Goal: Communication & Community: Answer question/provide support

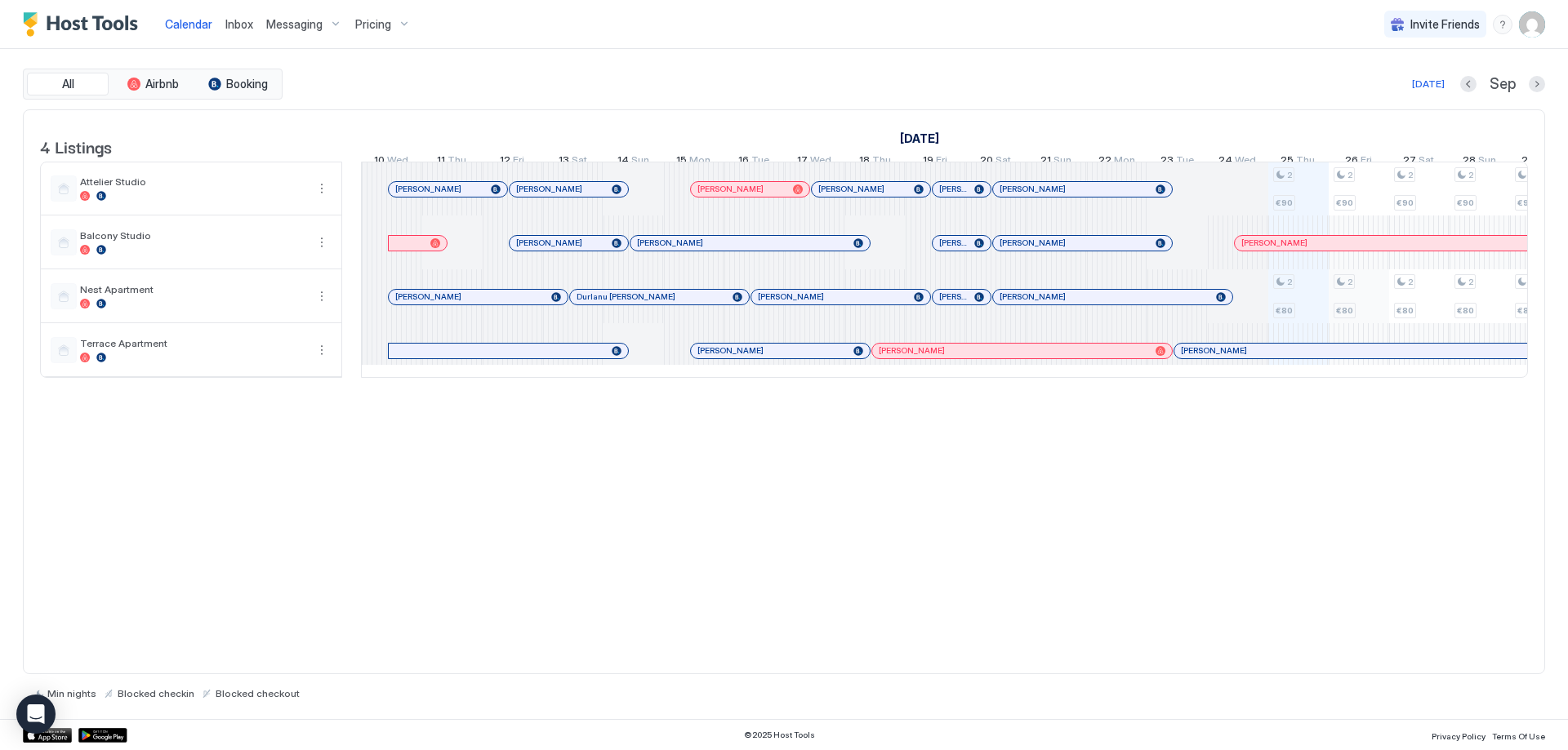
scroll to position [0, 762]
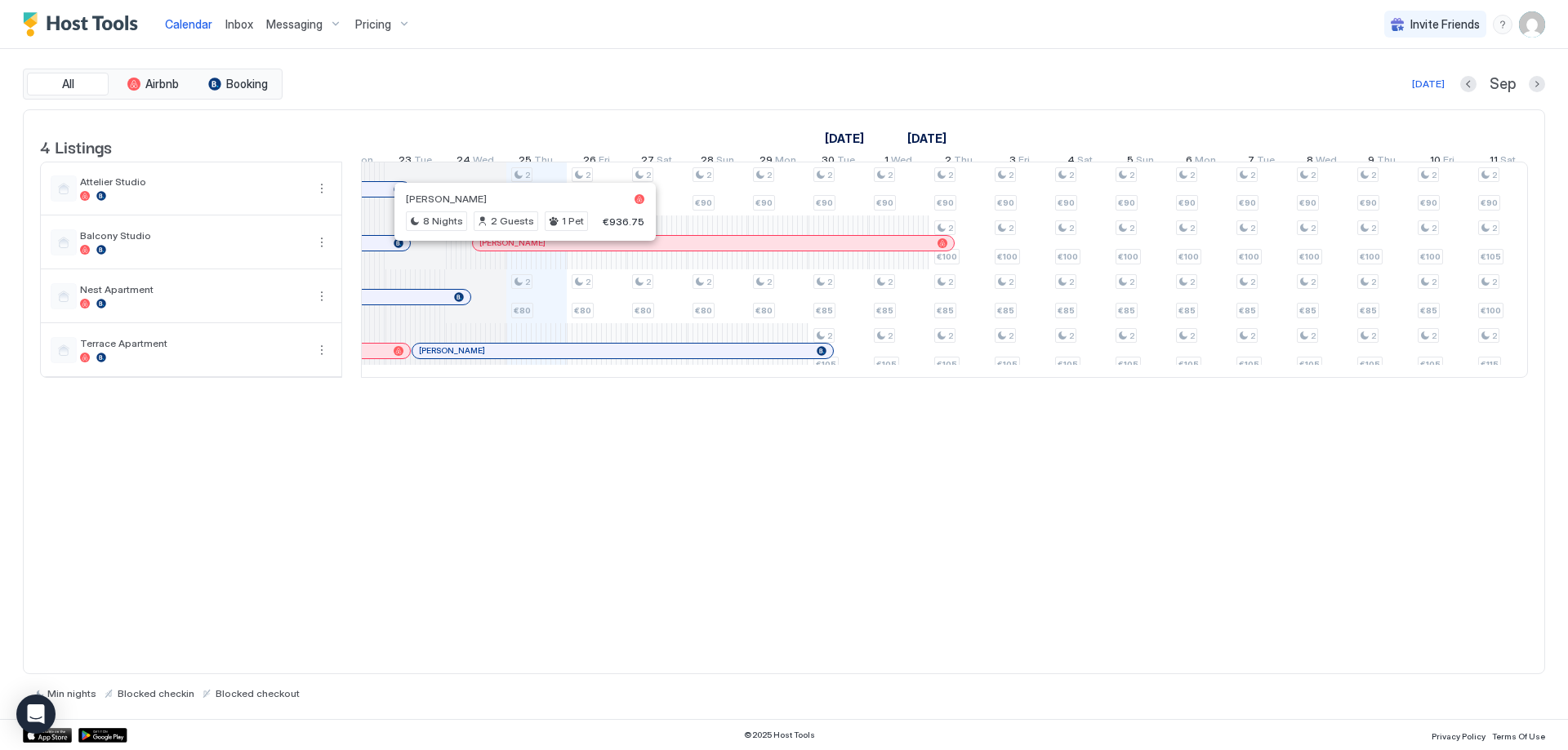
click at [523, 249] on div at bounding box center [523, 243] width 13 height 13
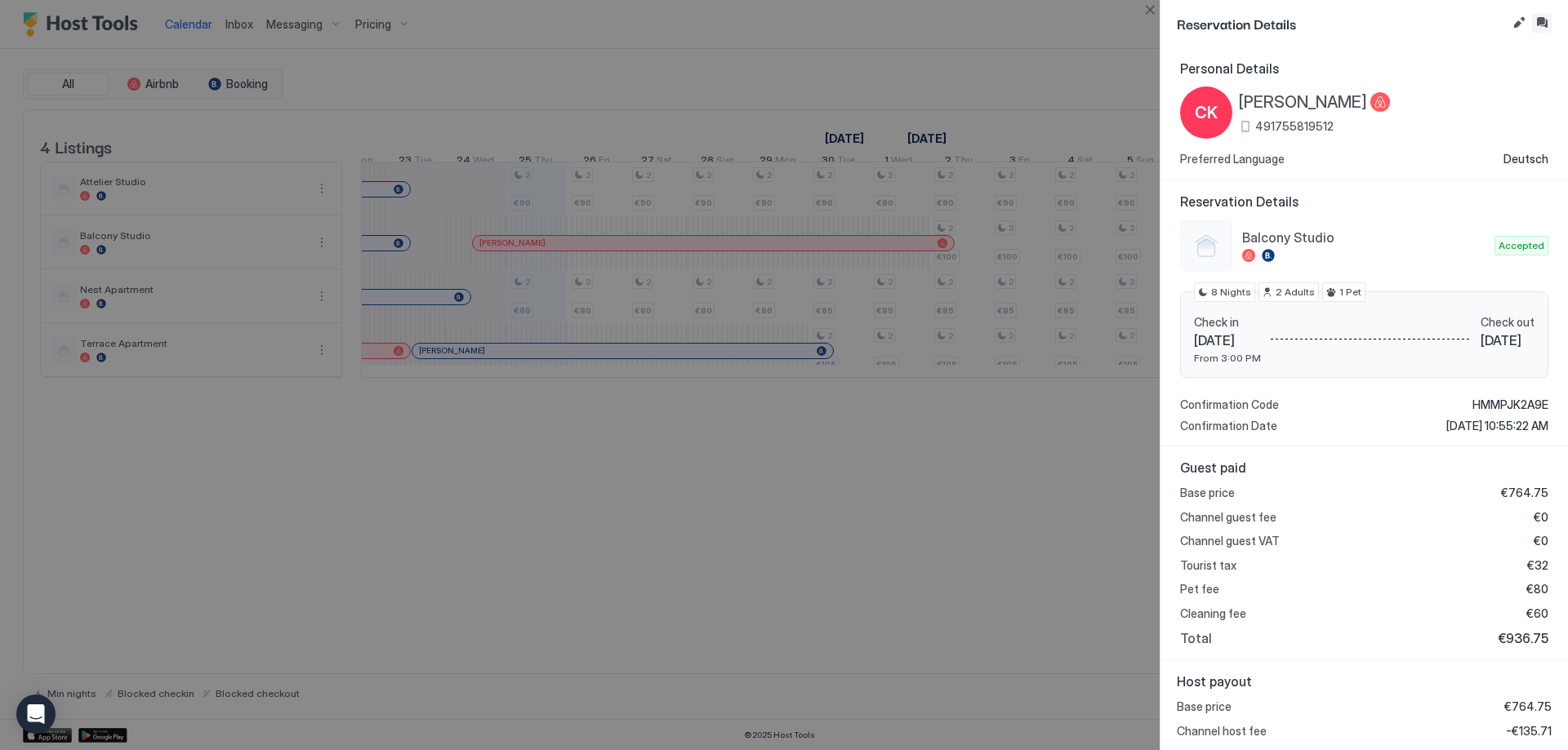
click at [1535, 24] on button "Inbox" at bounding box center [1541, 22] width 20 height 20
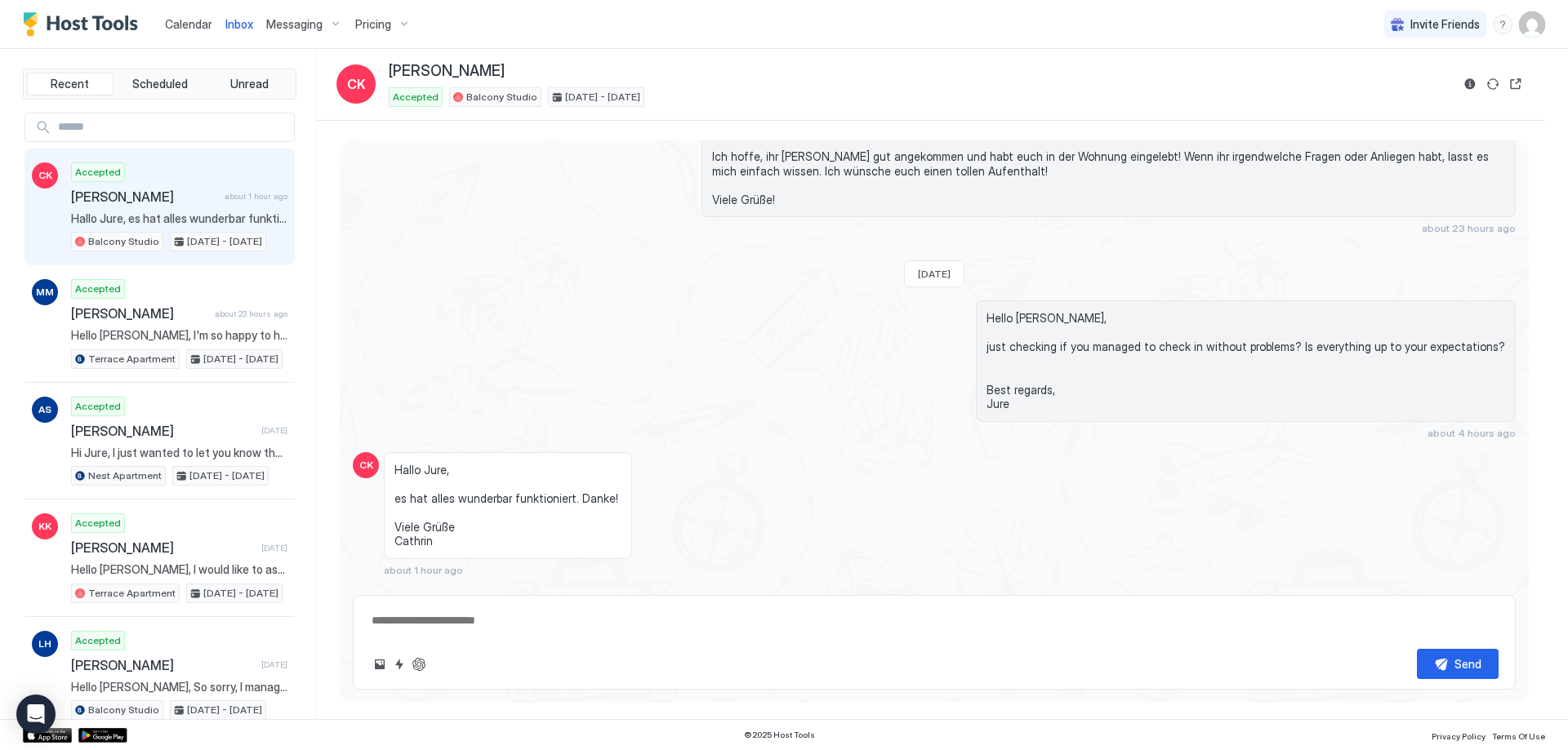
scroll to position [5308, 0]
click at [439, 629] on textarea at bounding box center [935, 620] width 1129 height 30
paste textarea "**********"
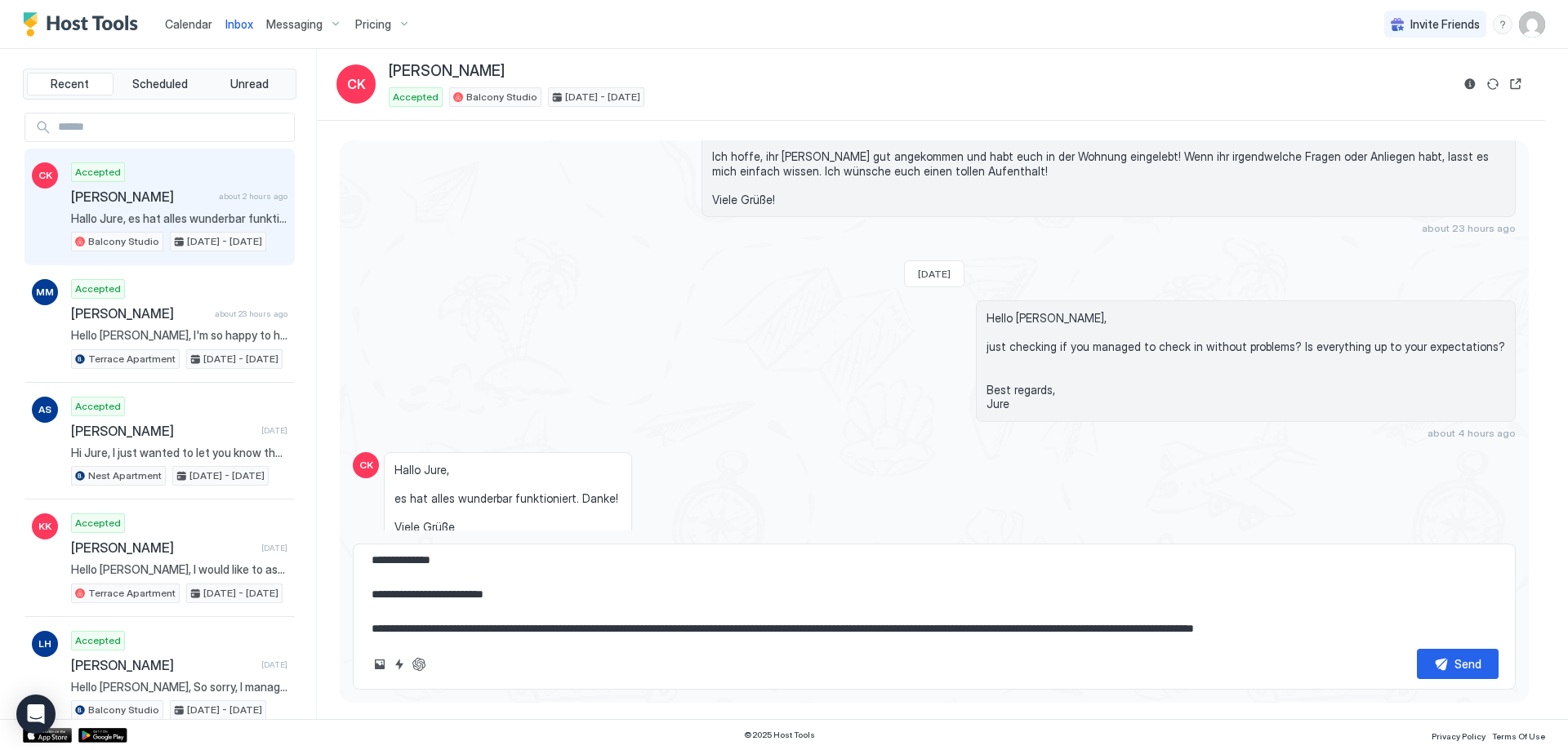
scroll to position [43, 0]
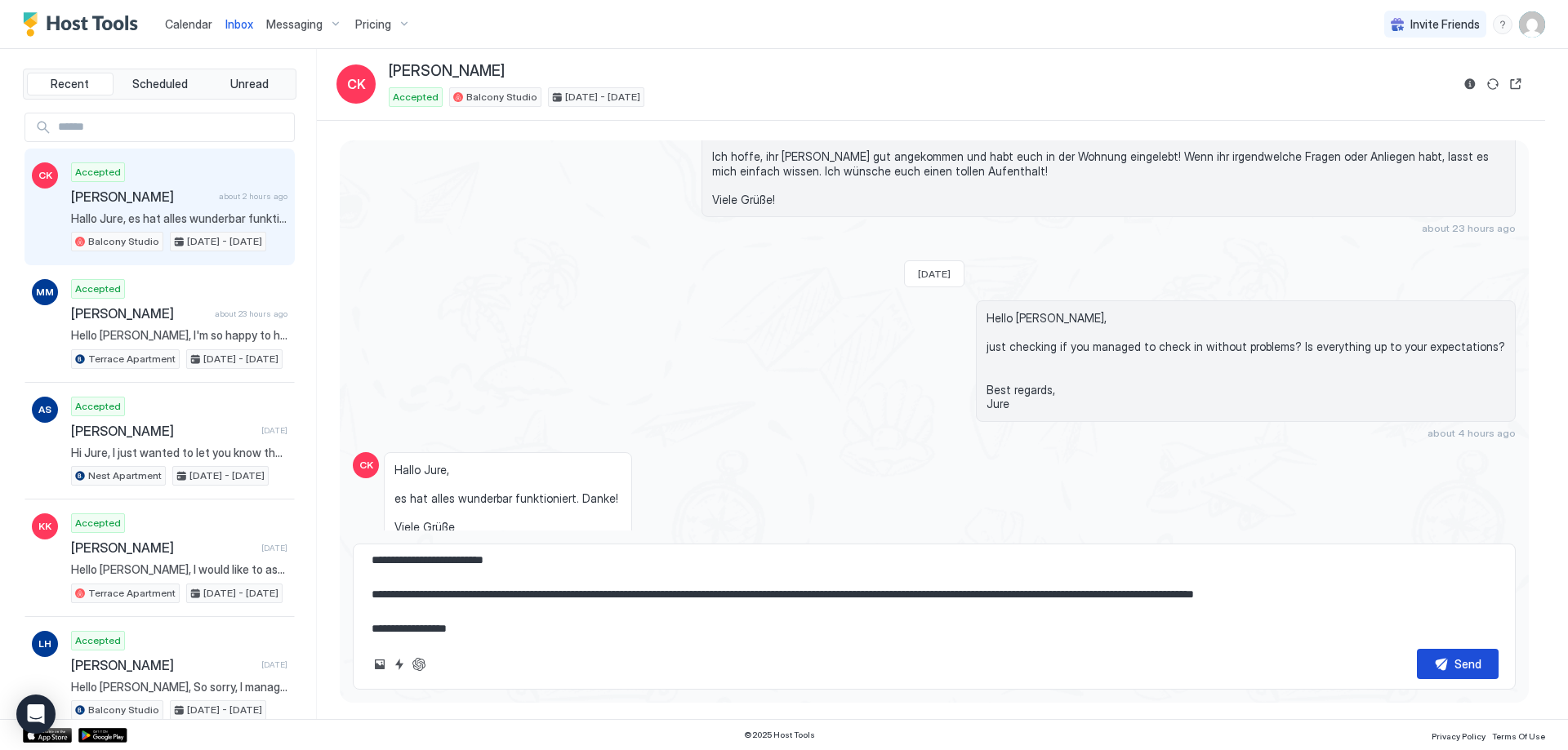
type textarea "**********"
click at [1448, 663] on button "Send" at bounding box center [1458, 663] width 82 height 30
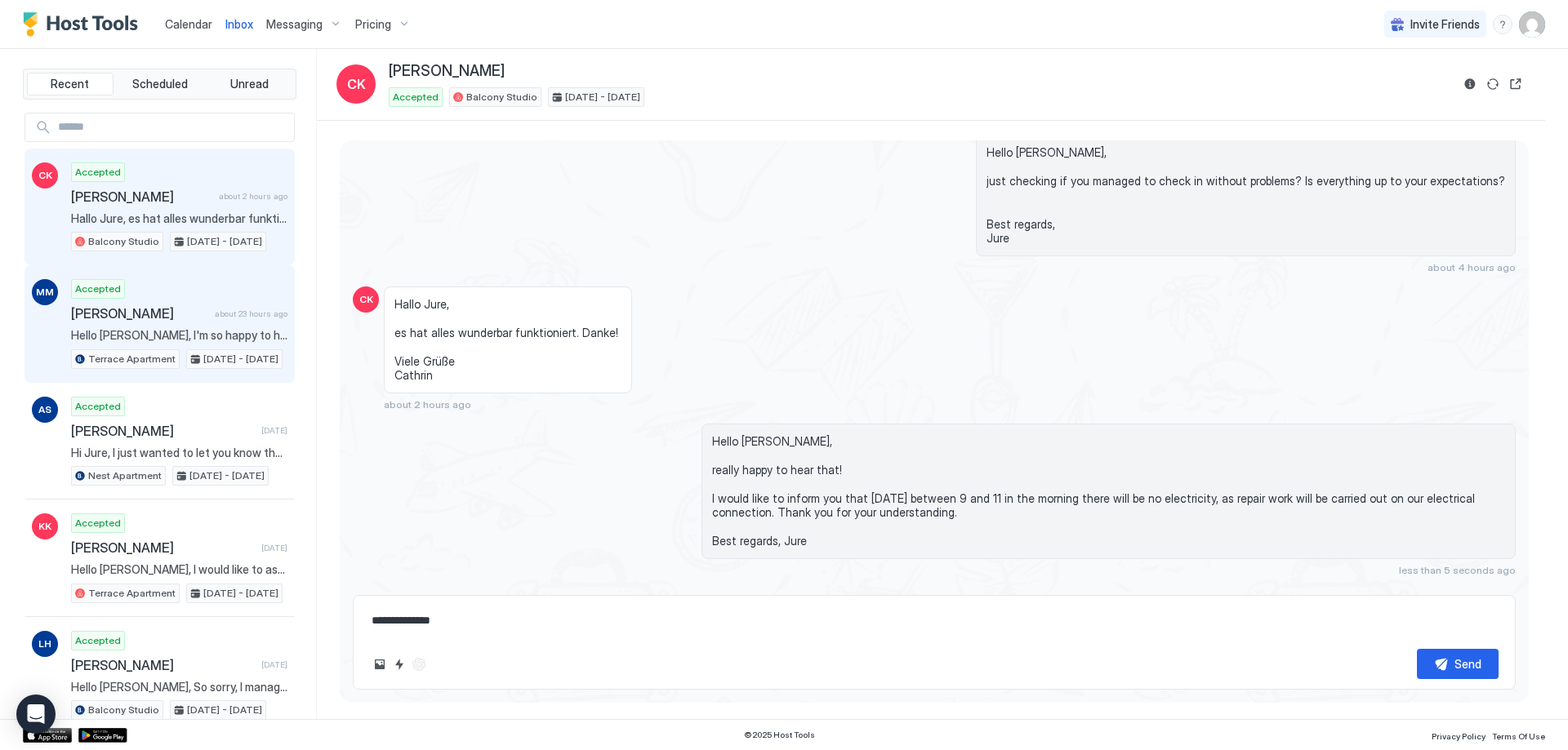
click at [156, 309] on span "[PERSON_NAME]" at bounding box center [139, 313] width 137 height 16
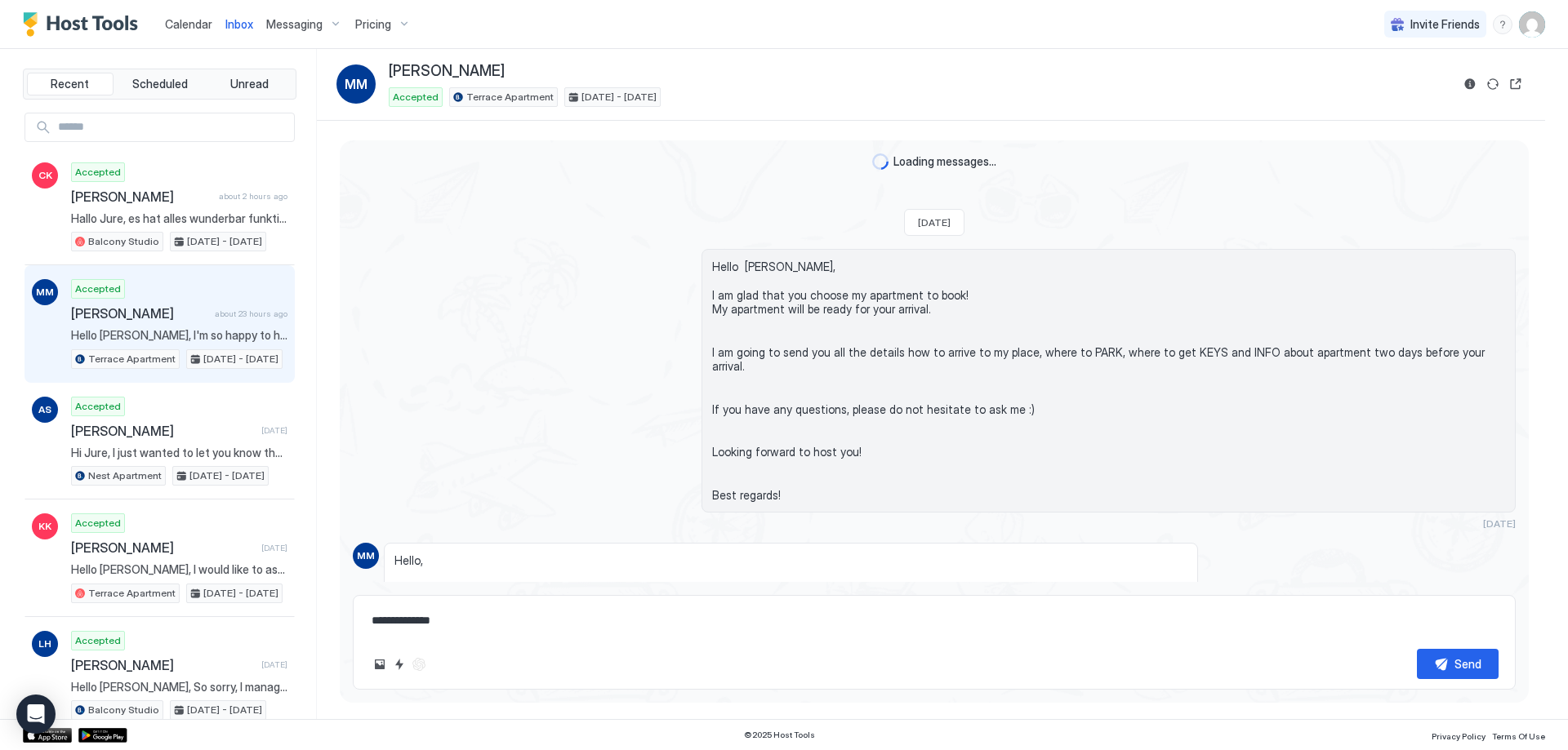
scroll to position [4079, 0]
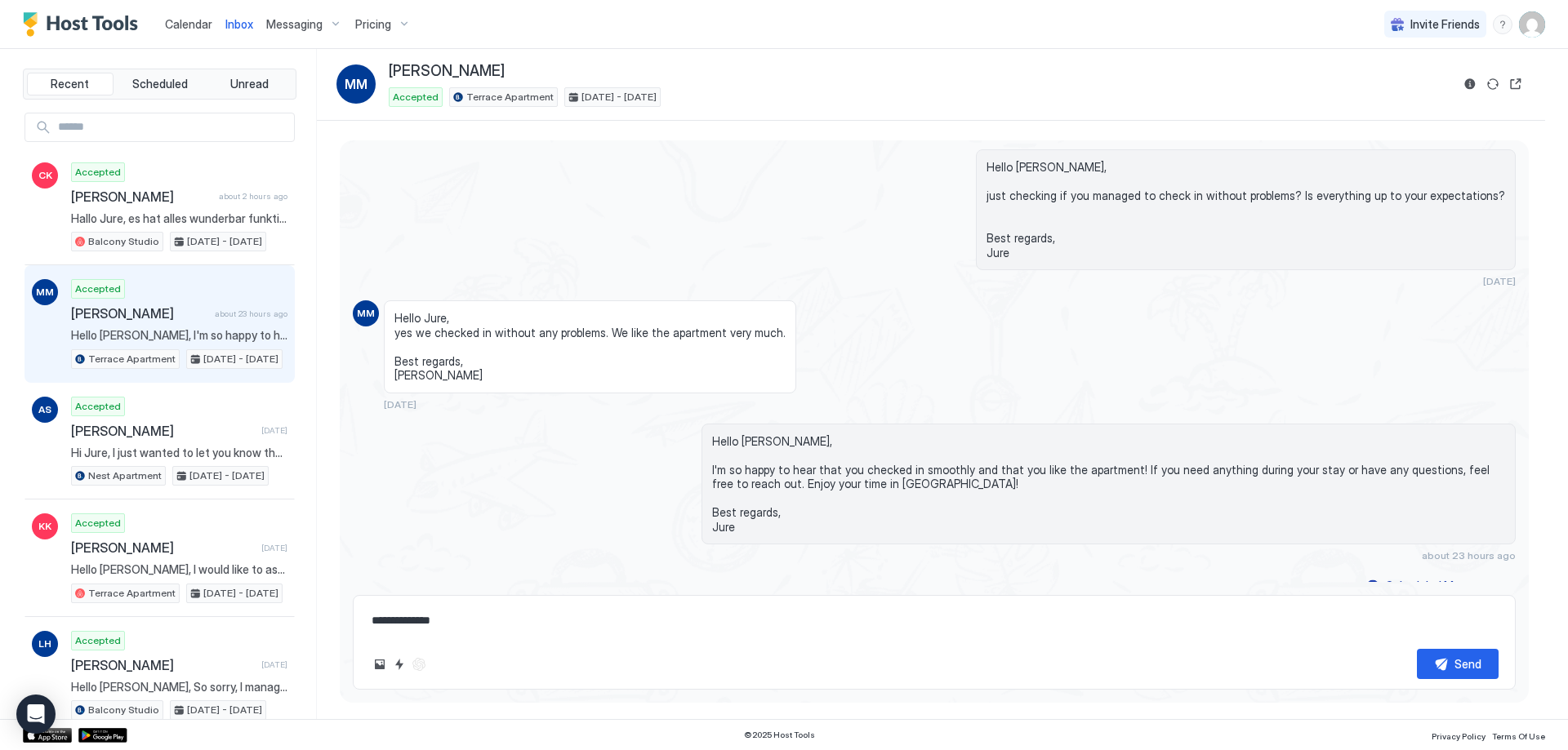
click at [488, 624] on textarea "**********" at bounding box center [935, 620] width 1129 height 30
paste textarea "**********"
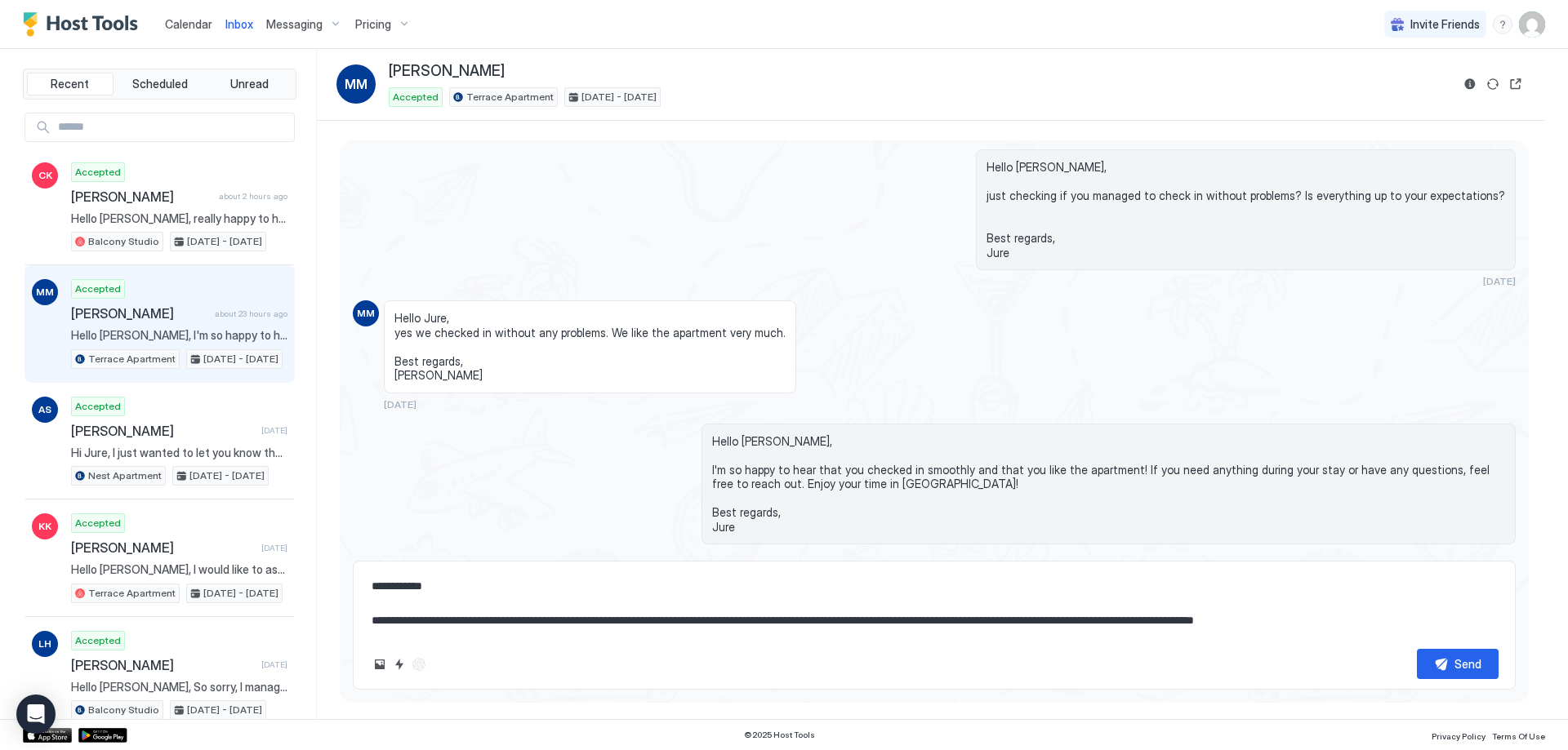
scroll to position [9, 0]
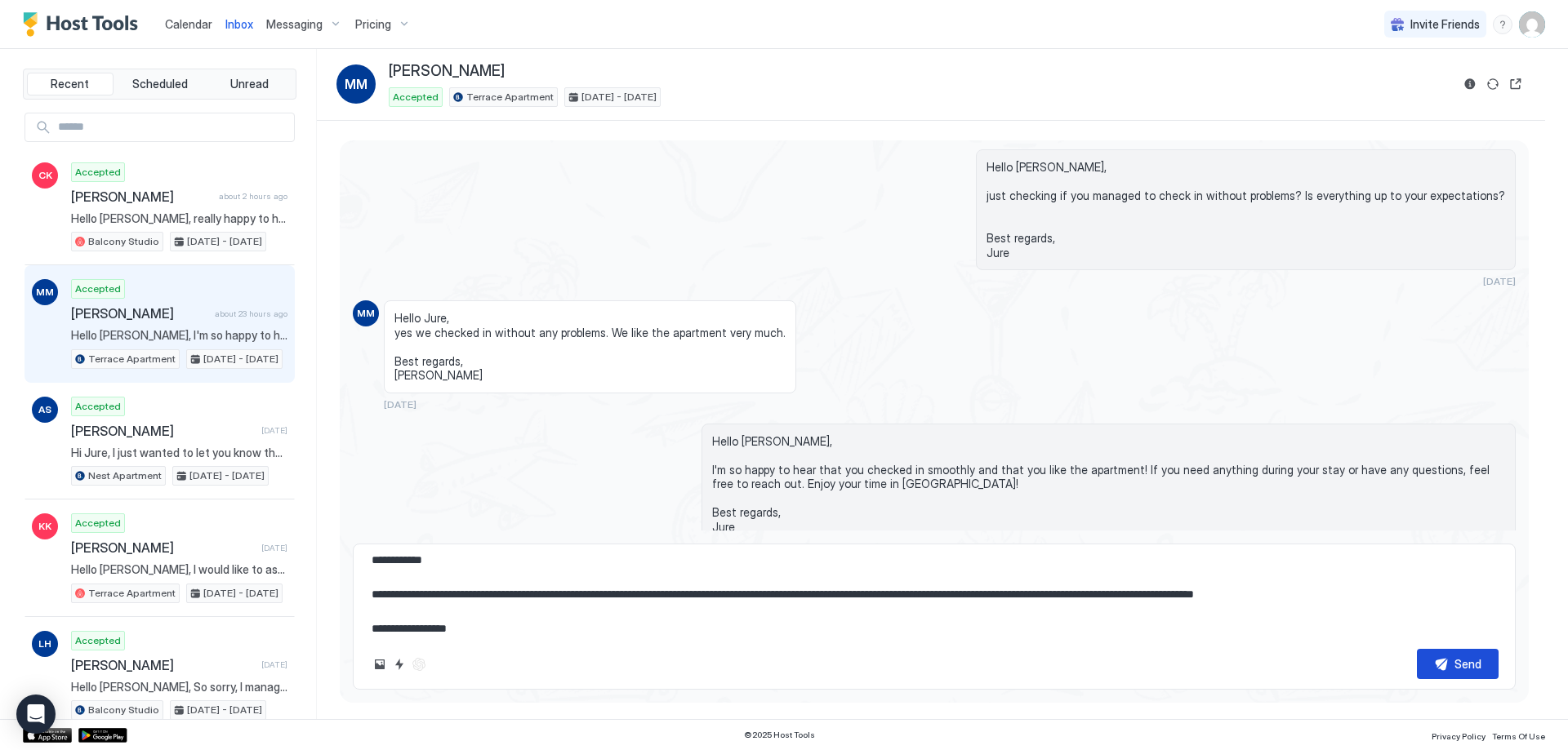
type textarea "**********"
click at [1472, 661] on div "Send" at bounding box center [1467, 664] width 27 height 17
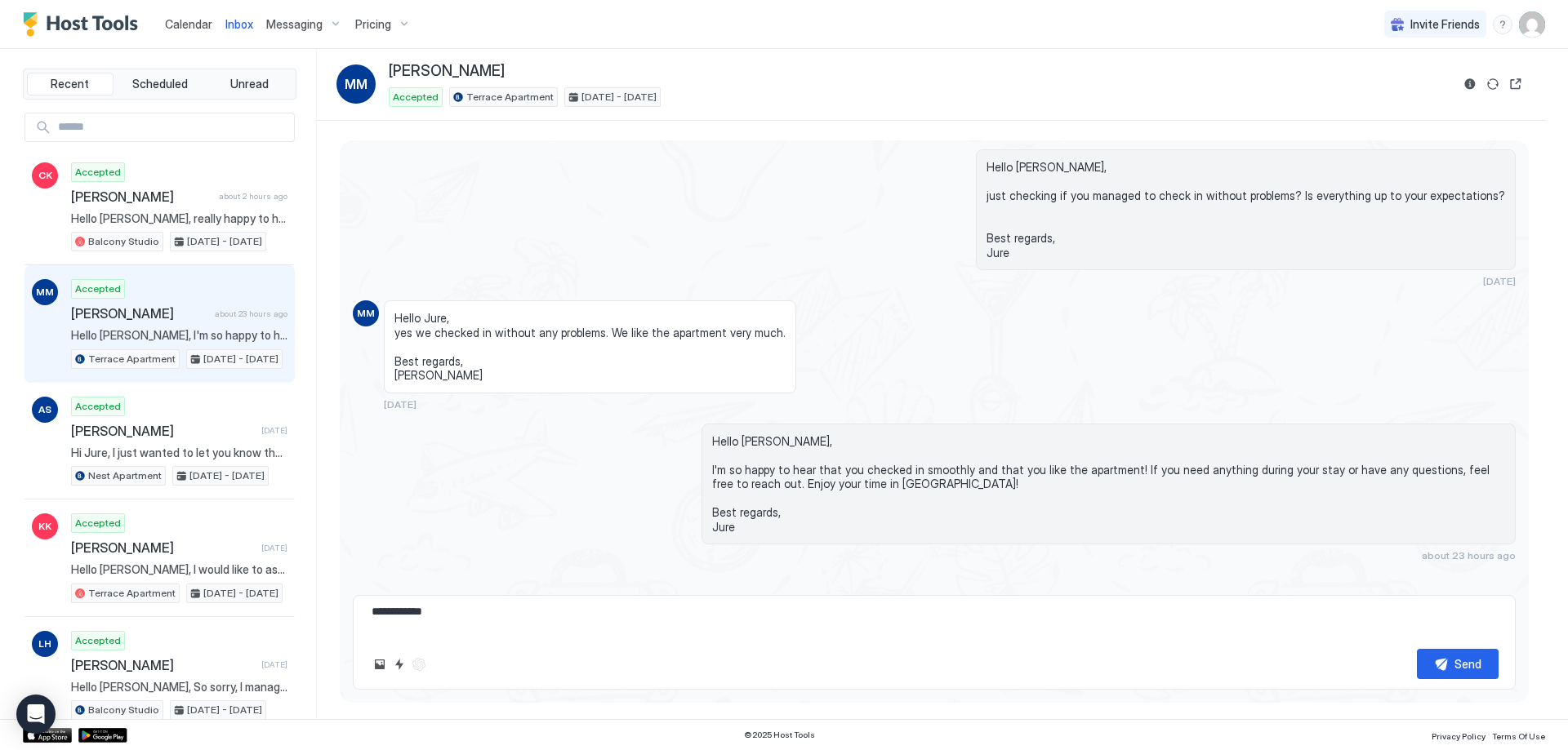
scroll to position [0, 0]
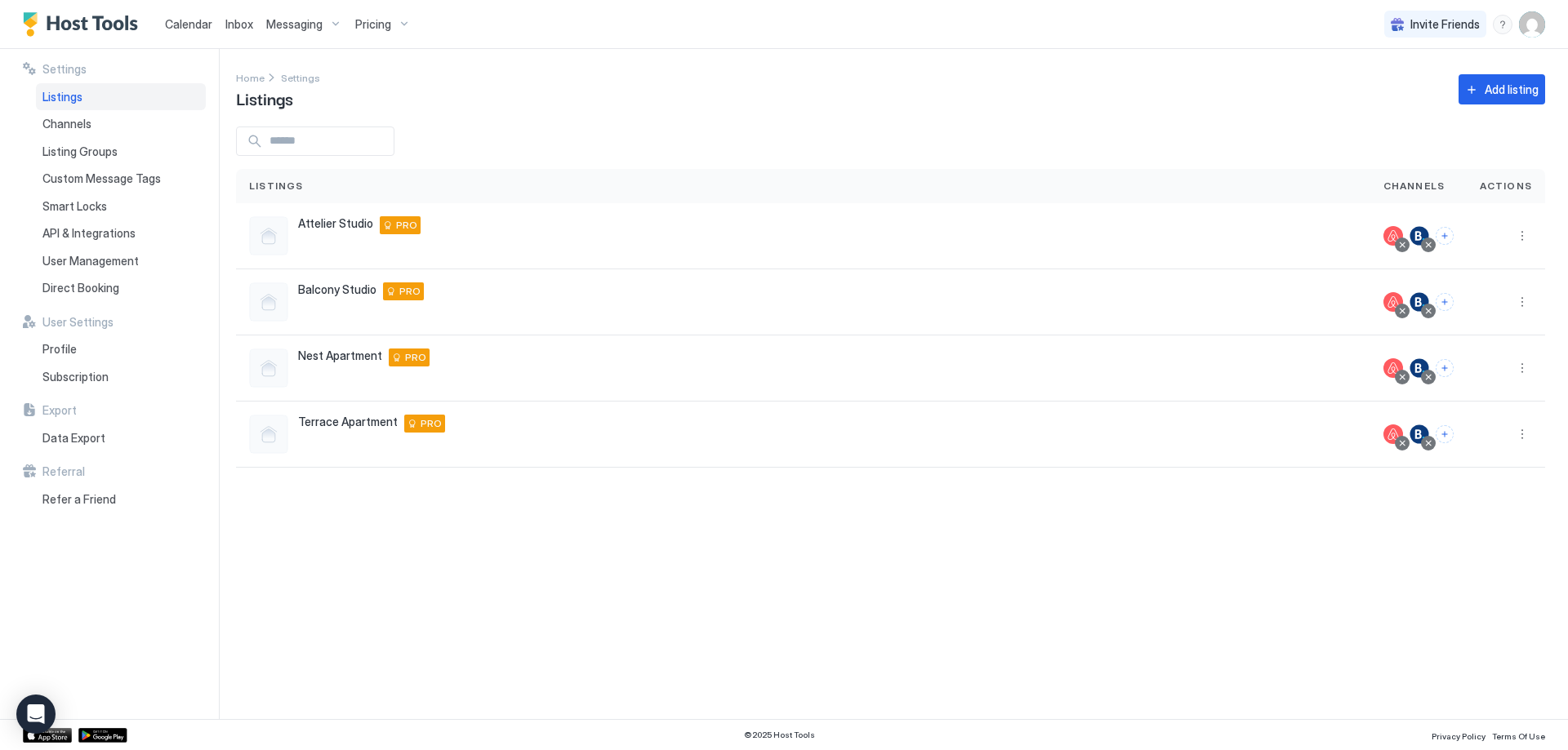
click at [1532, 15] on img "User profile" at bounding box center [1532, 24] width 26 height 26
click at [1448, 90] on div "Settings" at bounding box center [1441, 91] width 207 height 28
click at [1529, 28] on img "User profile" at bounding box center [1532, 24] width 26 height 26
click at [1391, 86] on span "Settings" at bounding box center [1385, 91] width 44 height 15
click at [86, 378] on span "Subscription" at bounding box center [75, 377] width 66 height 15
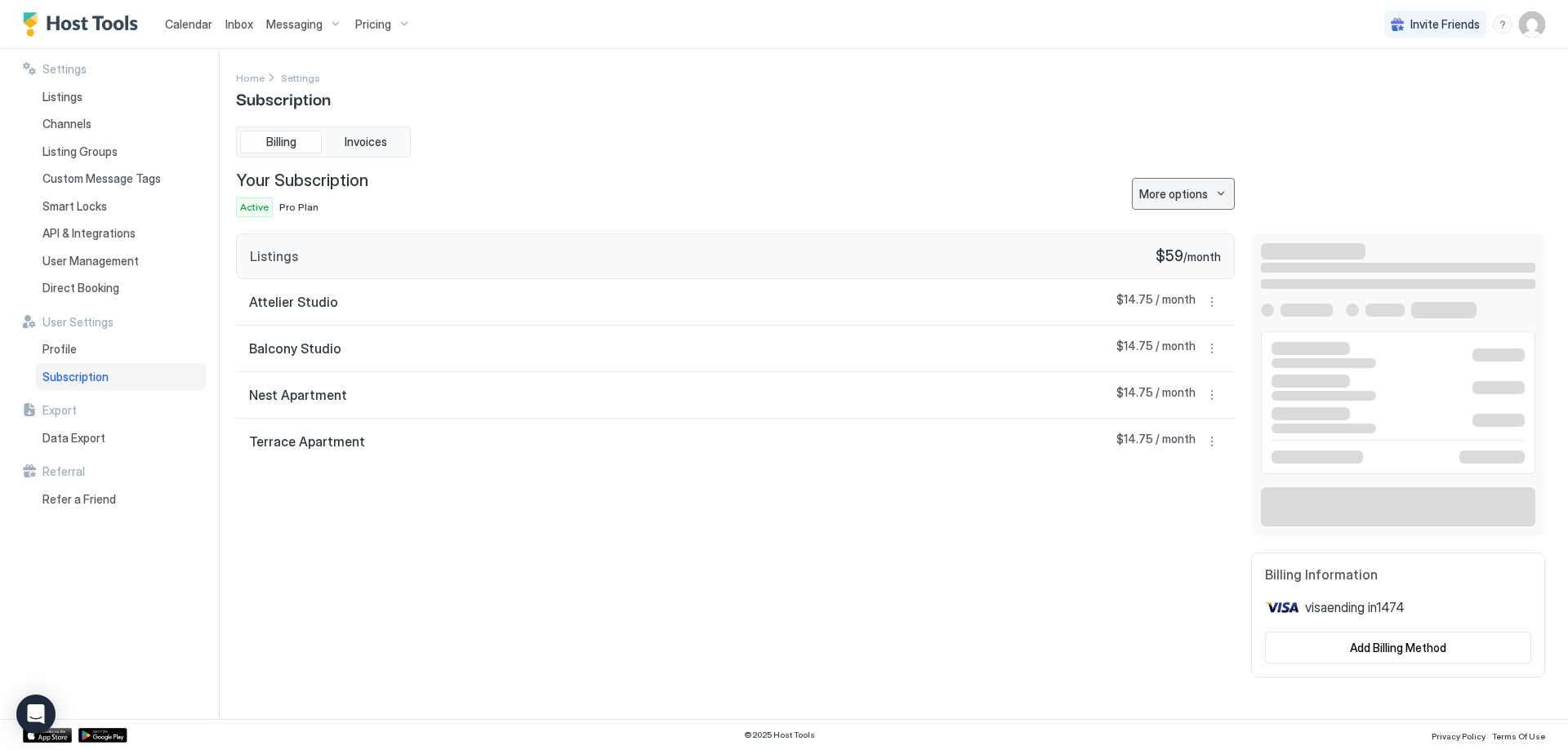
click at [1182, 200] on div "More options" at bounding box center [1174, 194] width 69 height 17
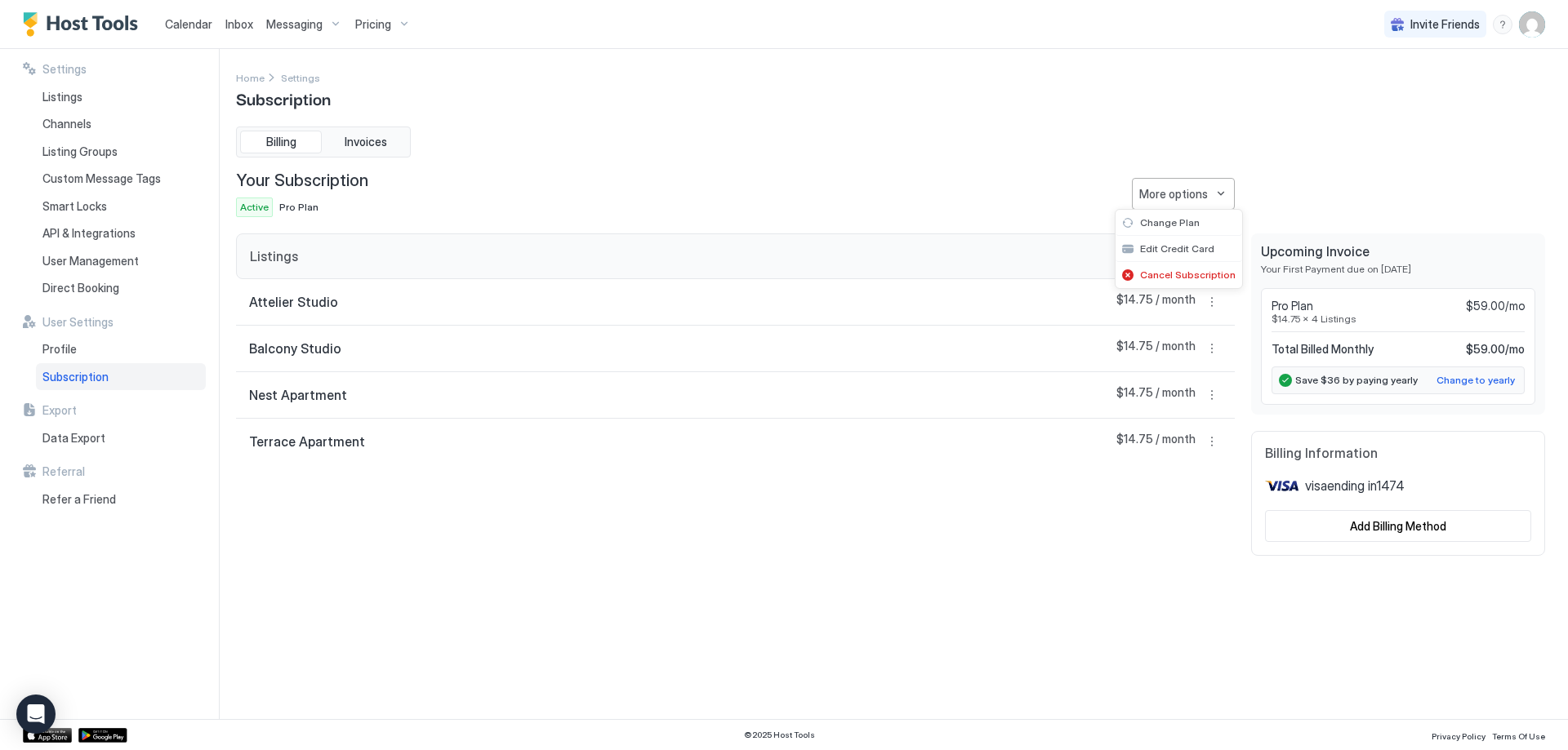
click at [1182, 200] on div at bounding box center [784, 375] width 1568 height 750
click at [1398, 519] on div "Add Billing Method" at bounding box center [1398, 526] width 96 height 17
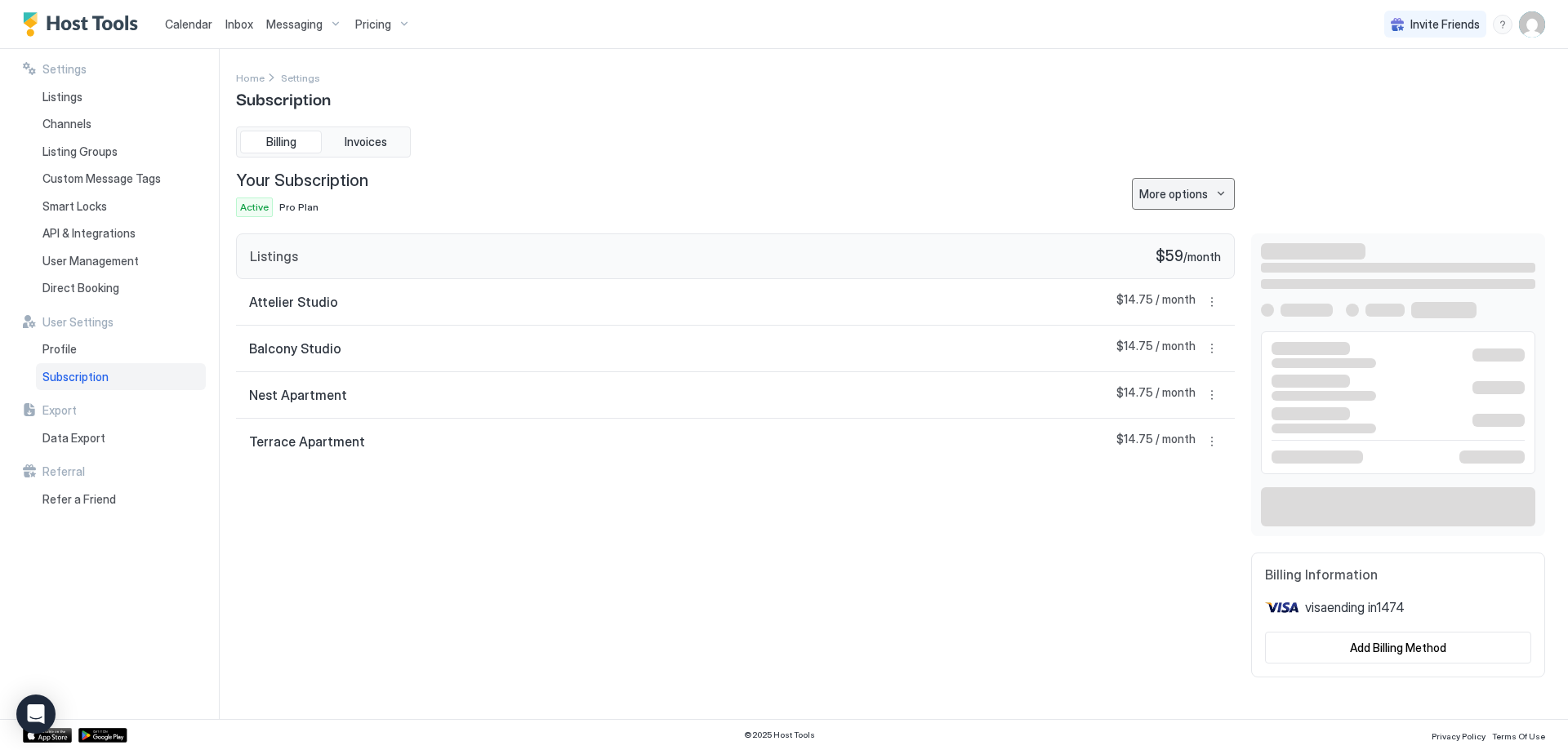
click at [1195, 203] on button "More options" at bounding box center [1183, 194] width 103 height 32
click at [1171, 274] on span "Cancel Subscription" at bounding box center [1188, 274] width 96 height 12
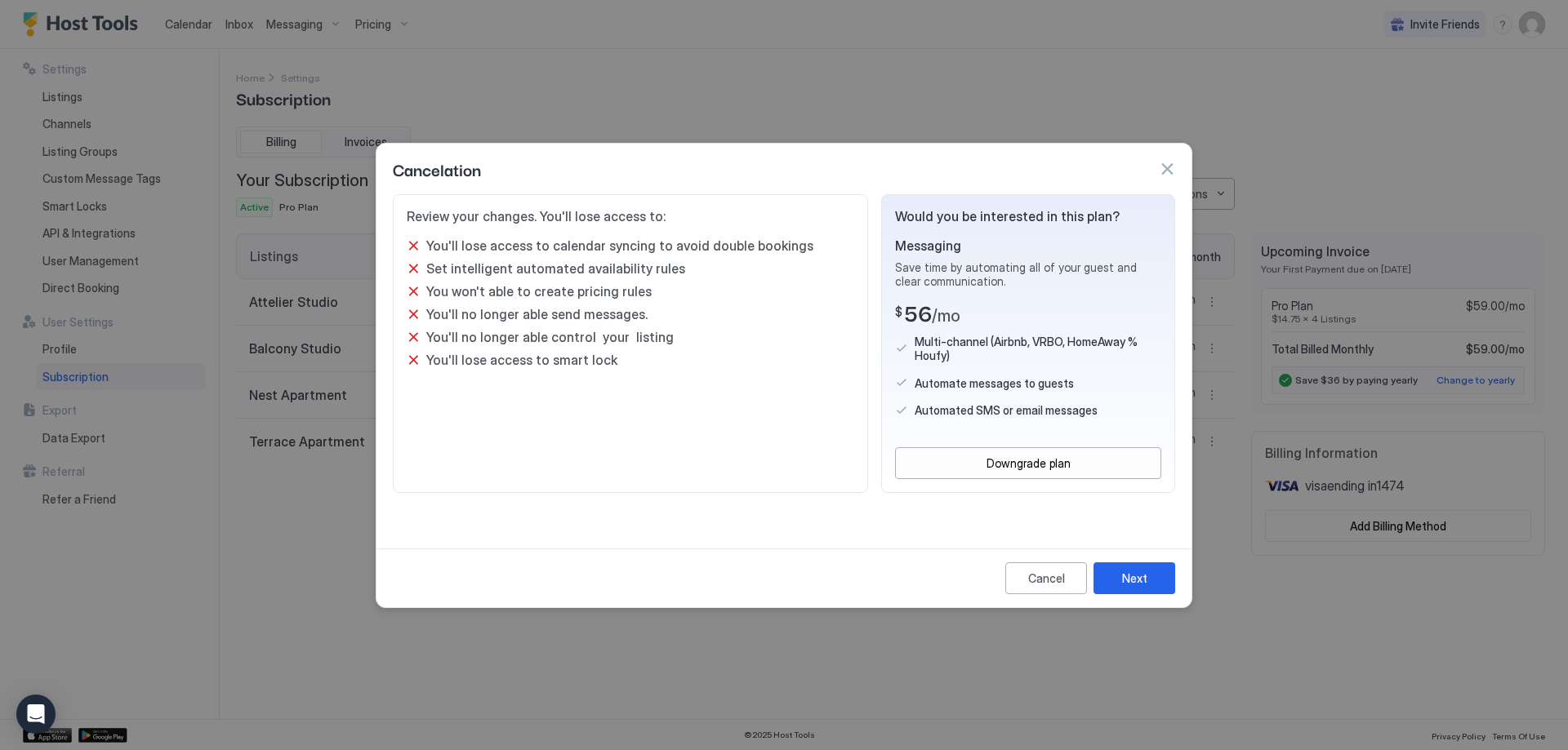
click at [1117, 585] on button "Next" at bounding box center [1134, 578] width 82 height 32
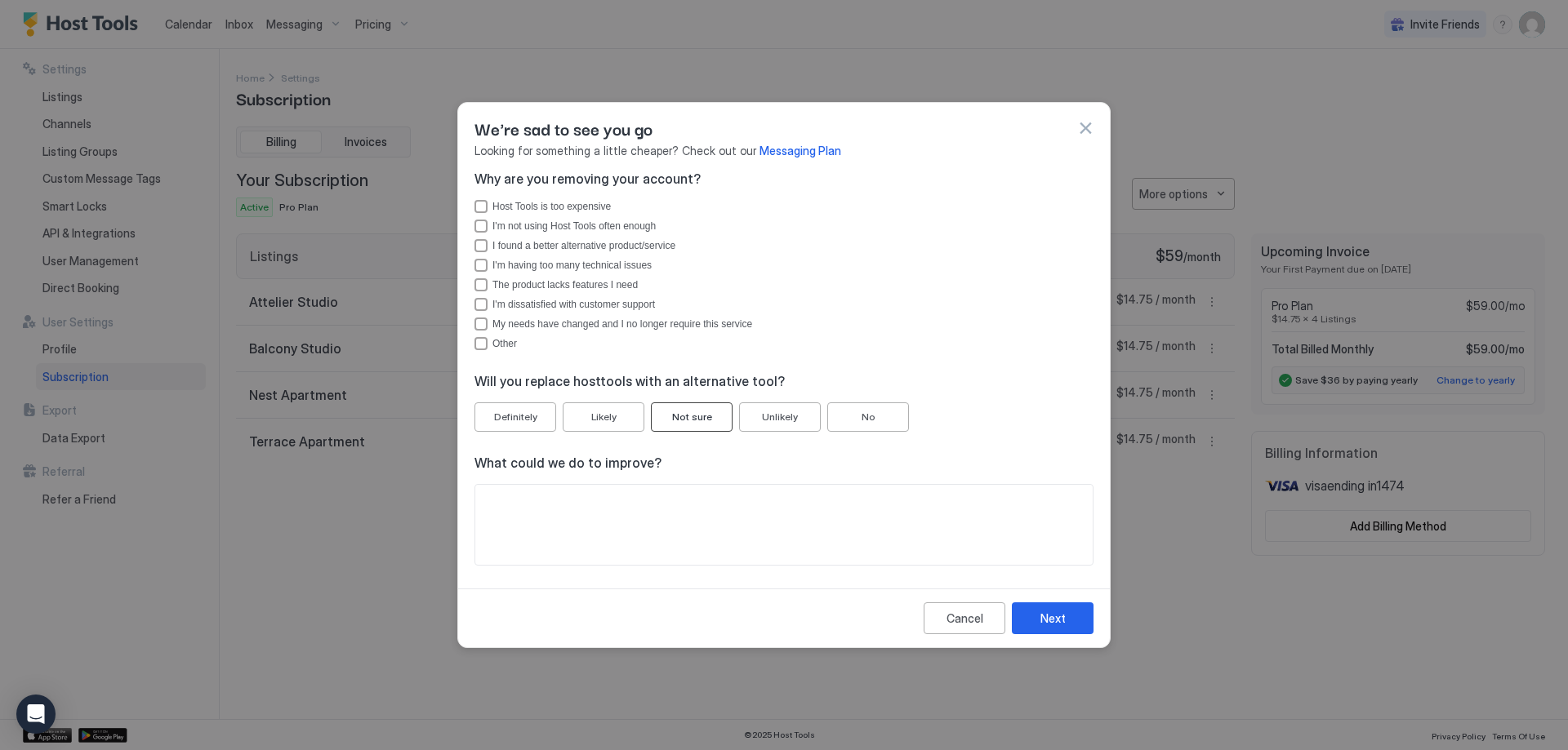
click at [707, 420] on div "Not sure" at bounding box center [692, 416] width 40 height 15
click at [485, 347] on div "Other" at bounding box center [480, 343] width 13 height 13
click at [485, 347] on icon "Other" at bounding box center [480, 343] width 9 height 9
click at [538, 521] on textarea "Input Field" at bounding box center [783, 525] width 617 height 80
type textarea "******"
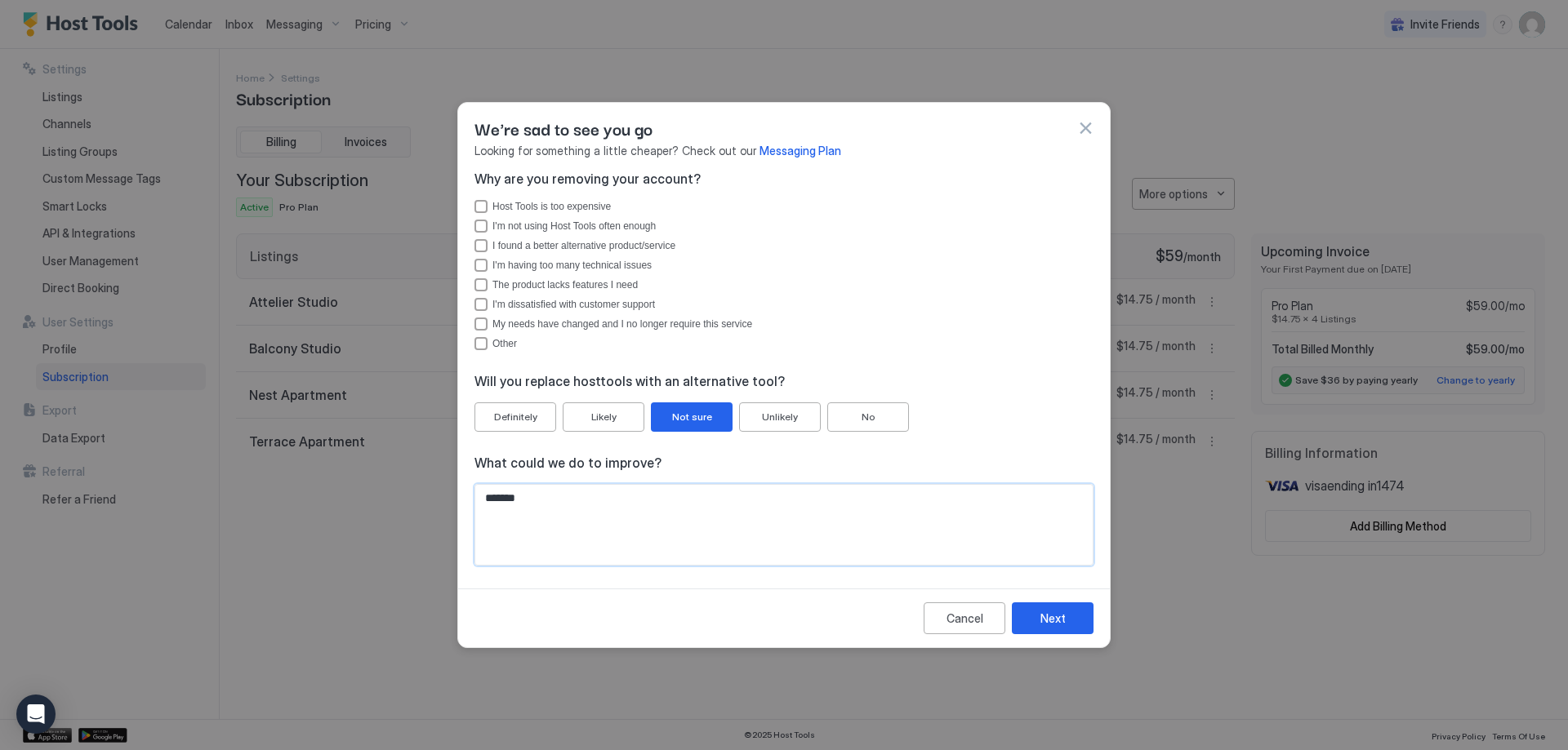
click at [1081, 126] on button "button" at bounding box center [1085, 128] width 16 height 16
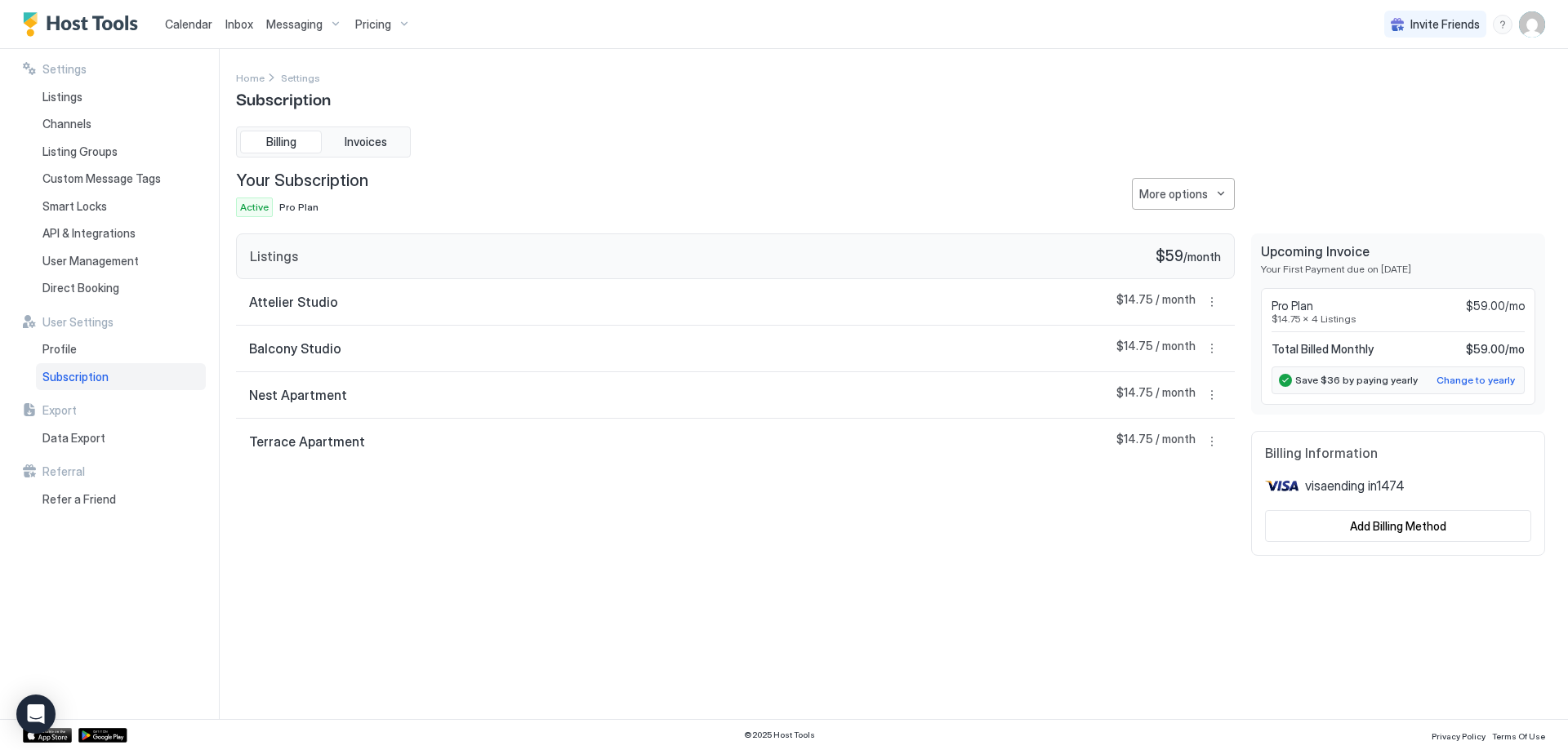
click at [1343, 89] on div "Home Settings Subscription" at bounding box center [890, 89] width 1309 height 41
click at [101, 14] on img "Host Tools Logo" at bounding box center [84, 24] width 122 height 24
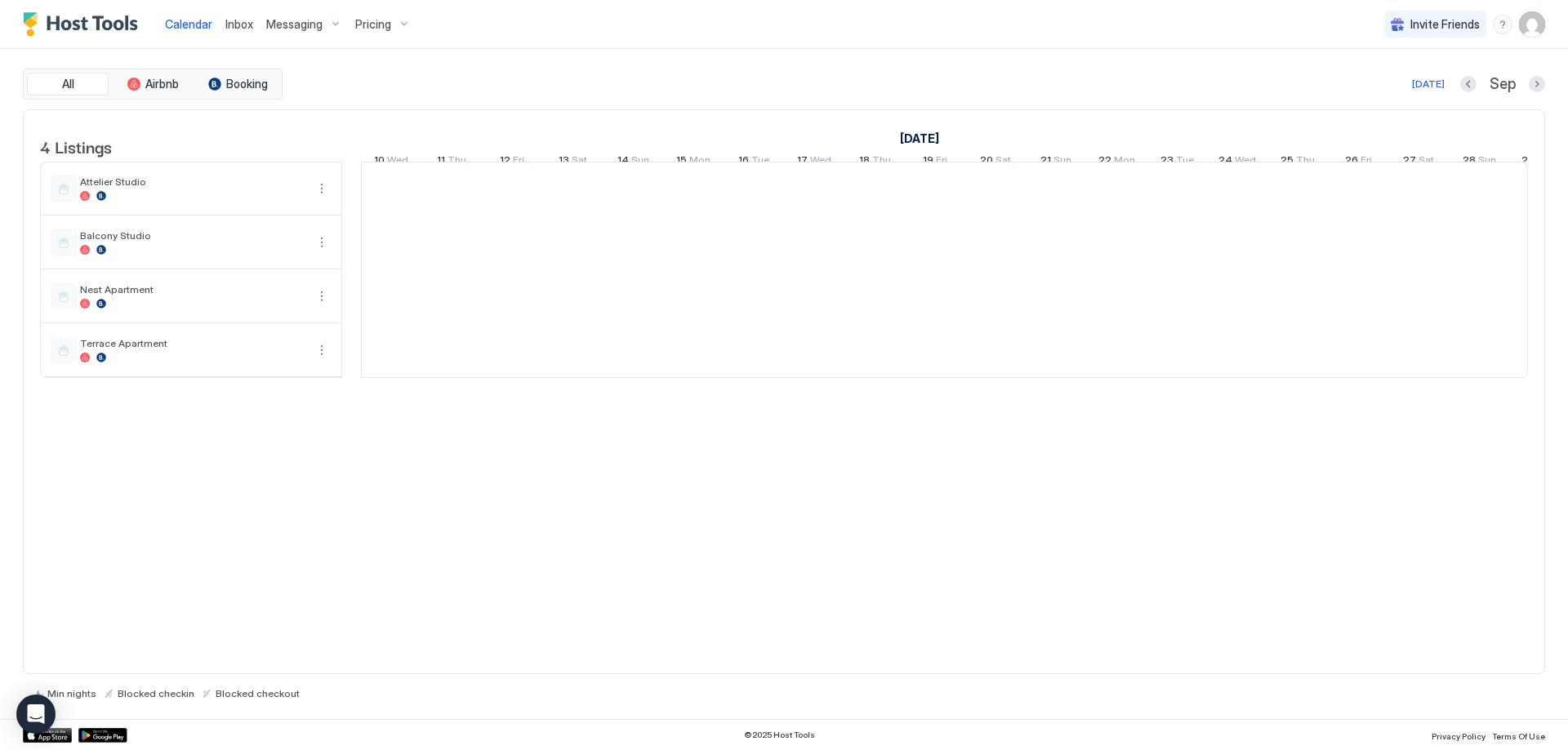
scroll to position [0, 907]
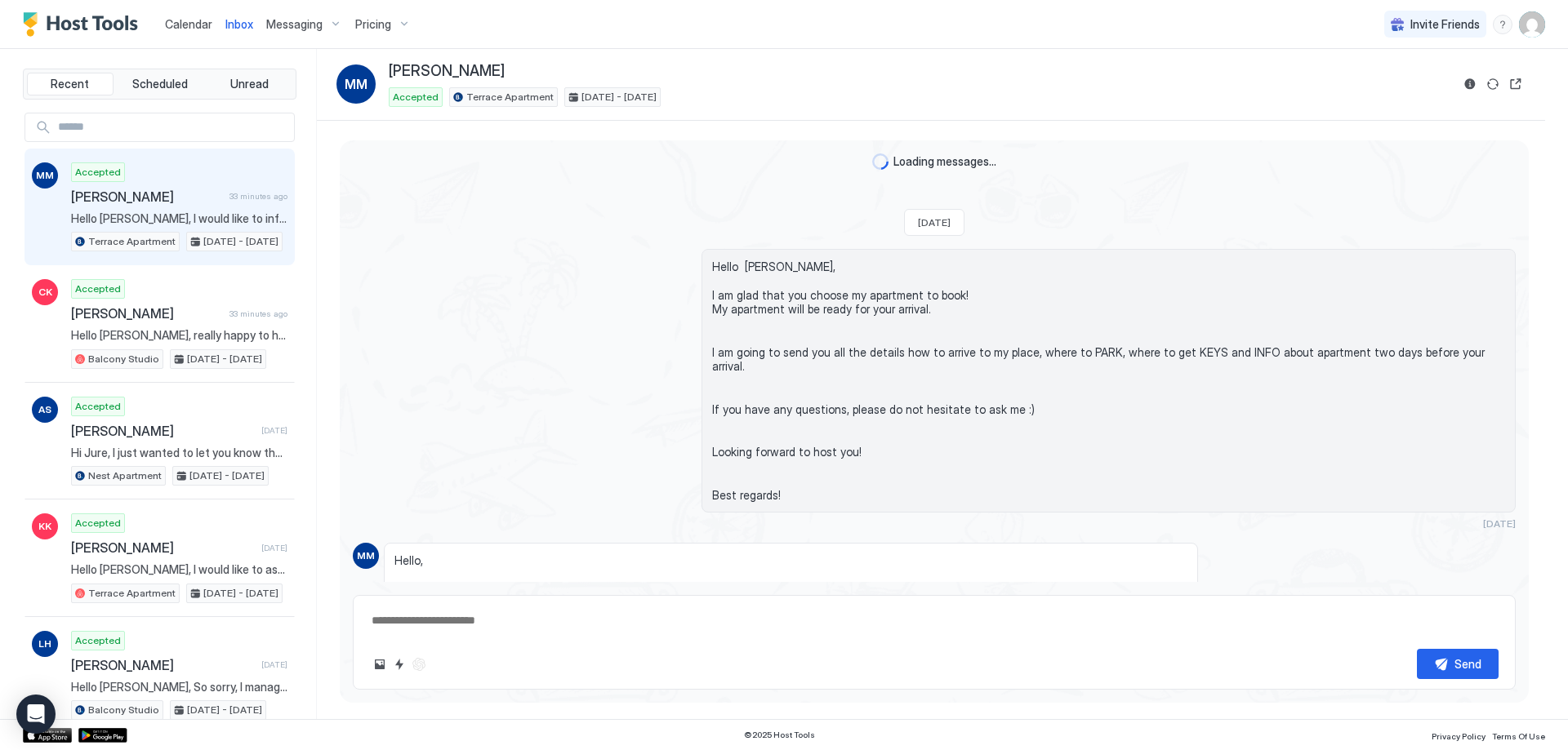
scroll to position [4734, 0]
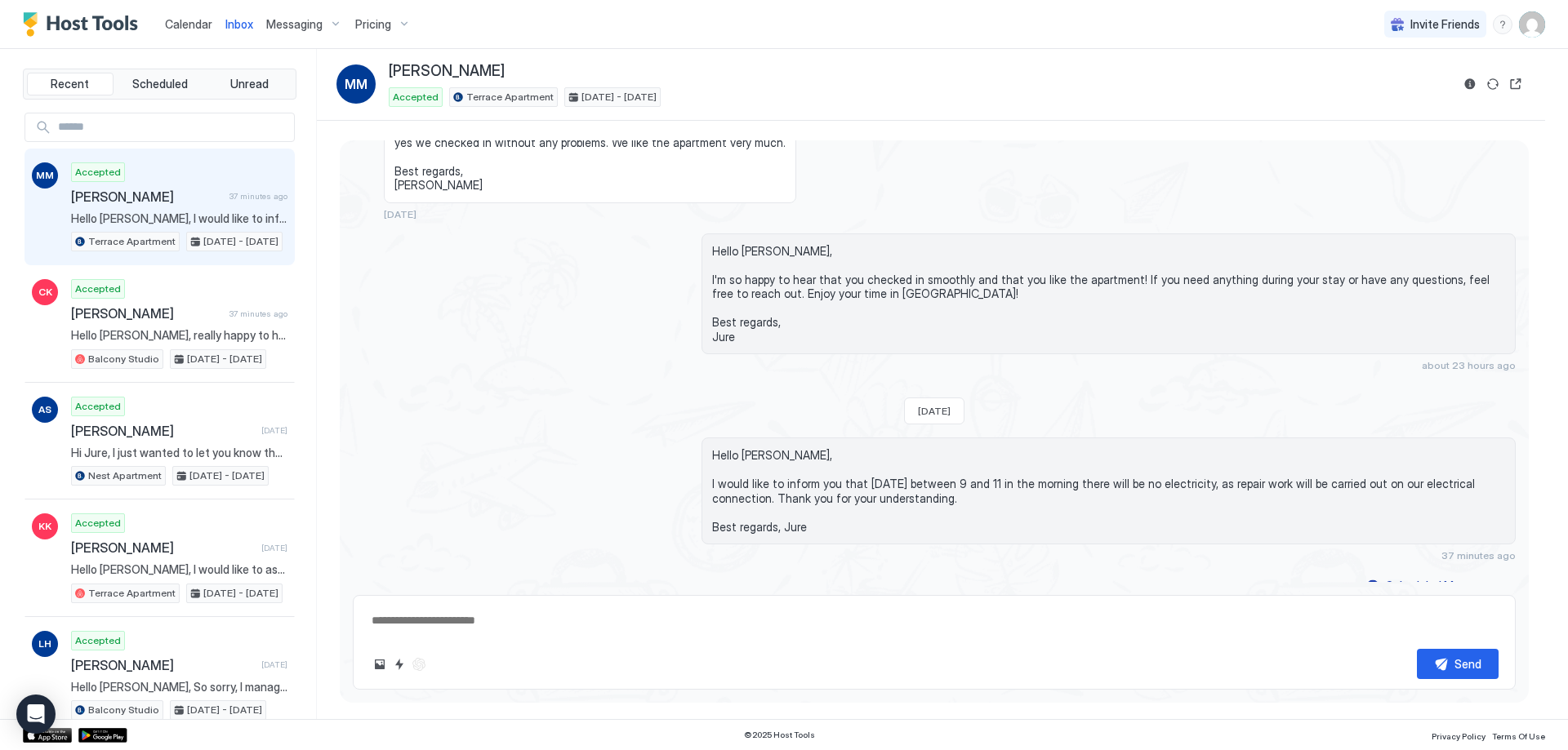
type textarea "*"
click at [59, 27] on img "Host Tools Logo" at bounding box center [84, 24] width 122 height 24
